Goal: Find specific page/section: Find specific page/section

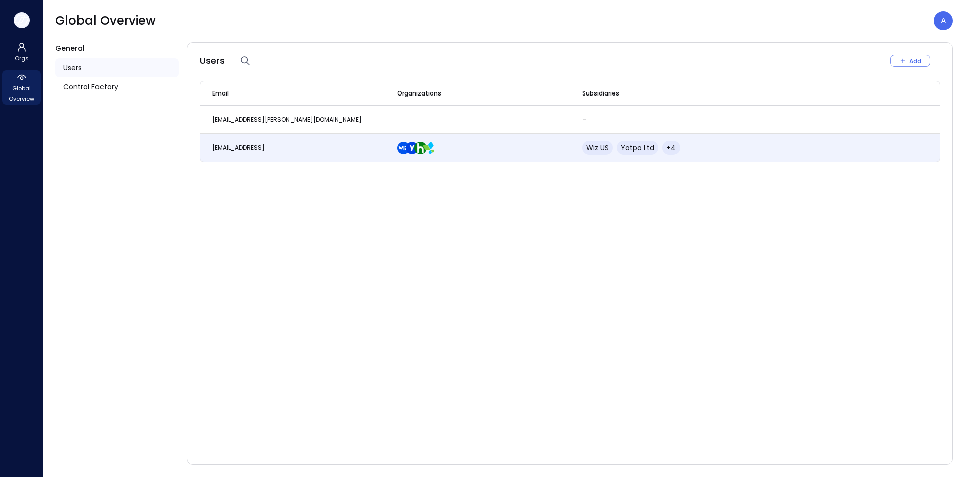
click at [20, 23] on icon "button" at bounding box center [20, 19] width 10 height 8
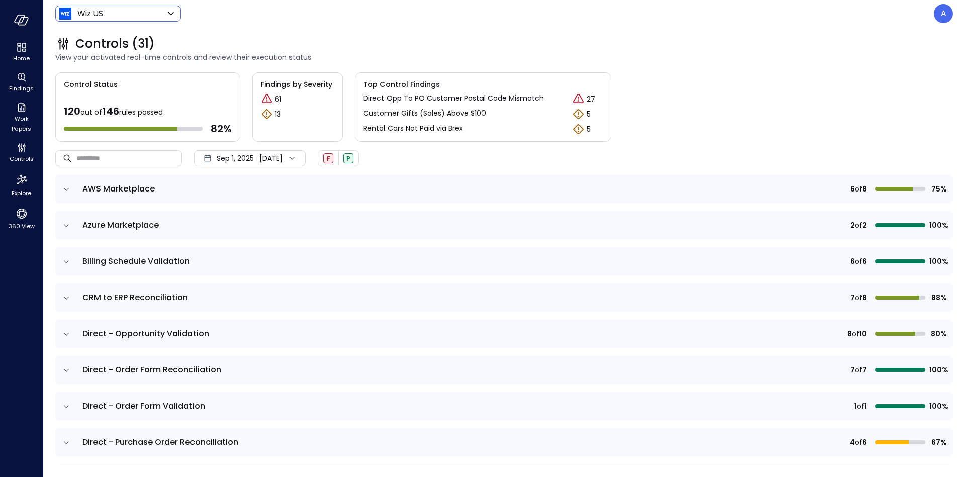
click at [81, 14] on body "Home Findings Work Papers Controls Explore 360 View Wiz US ****** ​ A Controls …" at bounding box center [482, 238] width 965 height 477
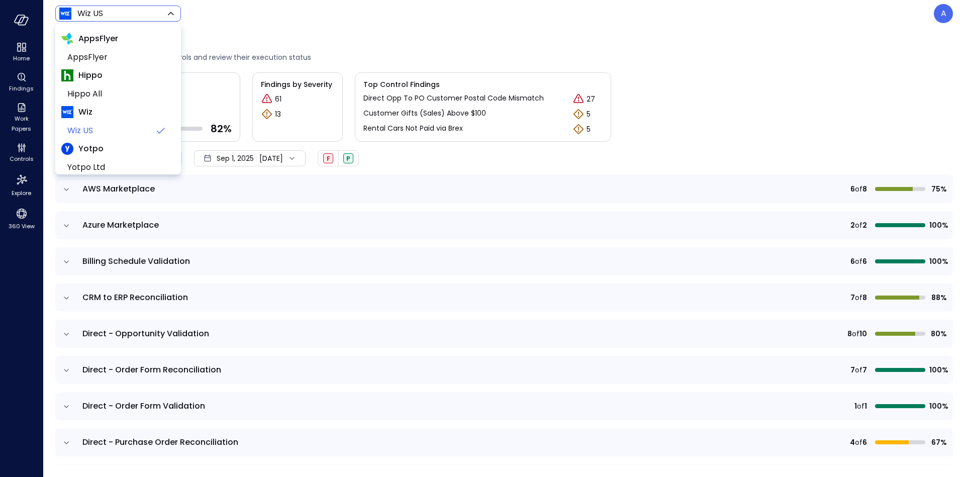
click at [83, 14] on div at bounding box center [482, 238] width 965 height 477
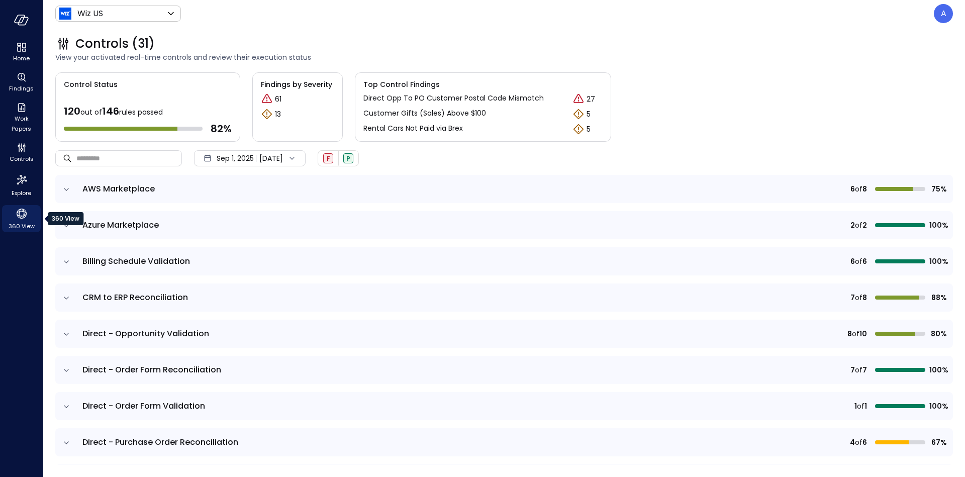
click at [19, 220] on icon "360 View" at bounding box center [21, 213] width 15 height 15
